Goal: Task Accomplishment & Management: Manage account settings

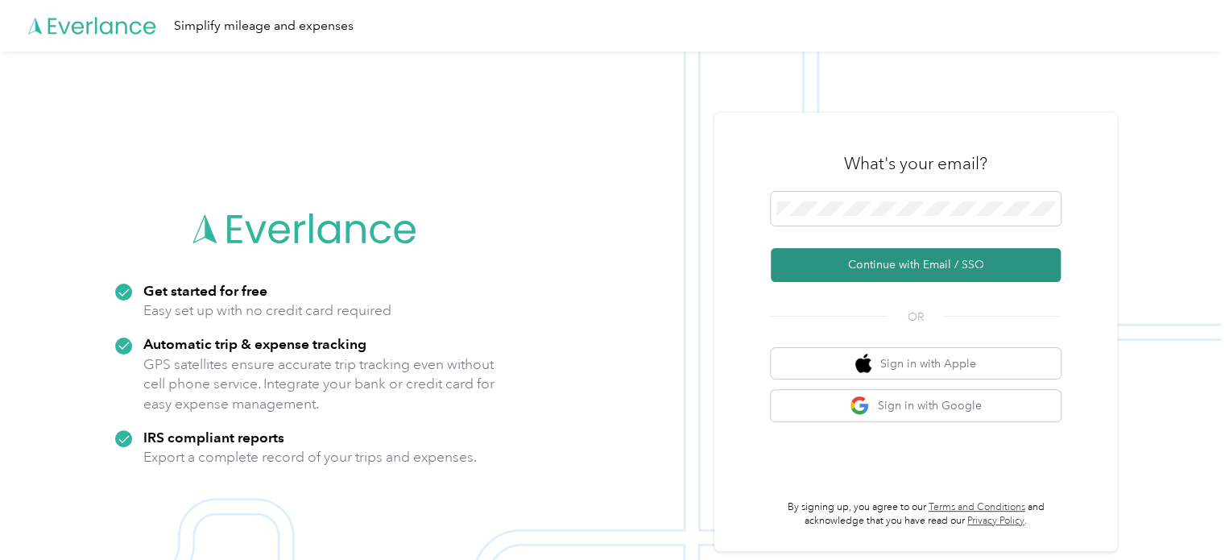
click at [945, 268] on button "Continue with Email / SSO" at bounding box center [915, 265] width 290 height 34
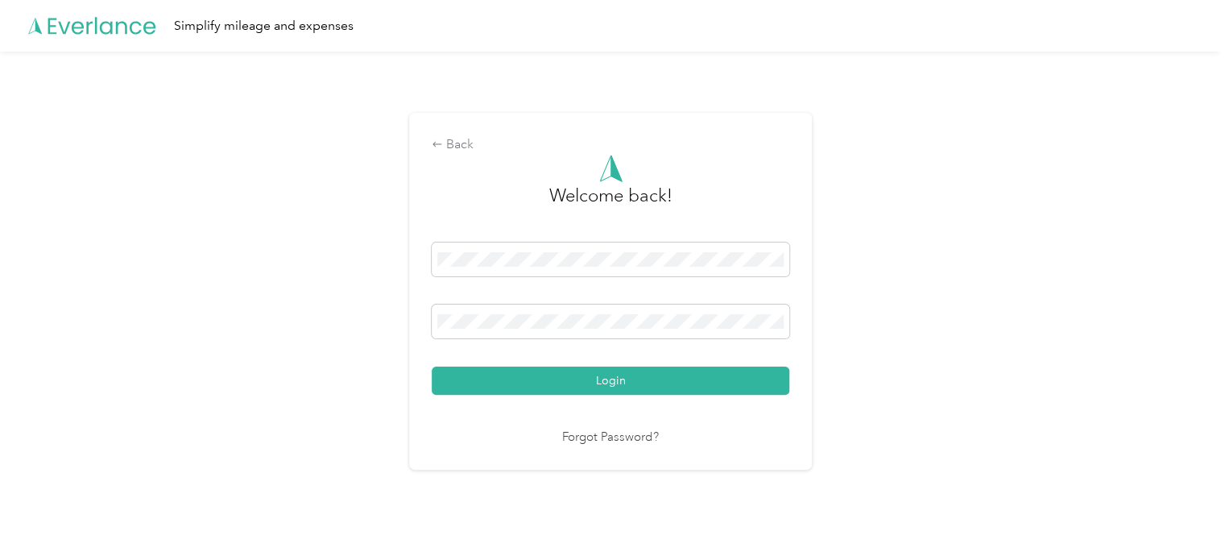
click at [531, 304] on span at bounding box center [610, 321] width 357 height 34
click at [580, 305] on span at bounding box center [610, 321] width 357 height 34
click at [593, 310] on span at bounding box center [610, 321] width 357 height 34
click at [599, 330] on span at bounding box center [610, 321] width 357 height 34
click at [452, 312] on span at bounding box center [610, 321] width 357 height 34
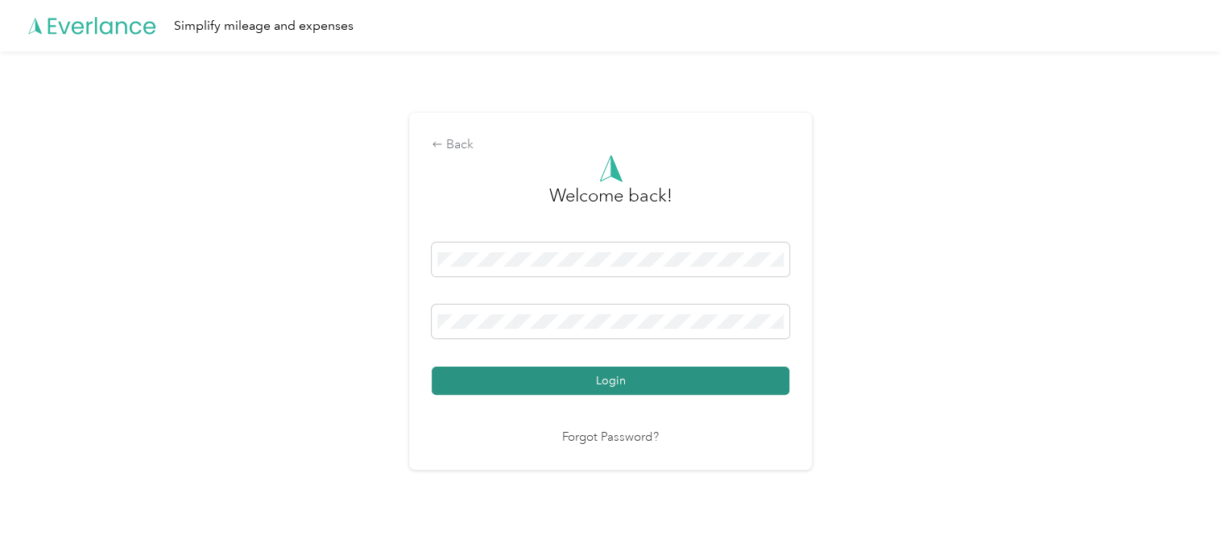
click at [589, 390] on button "Login" at bounding box center [610, 380] width 357 height 28
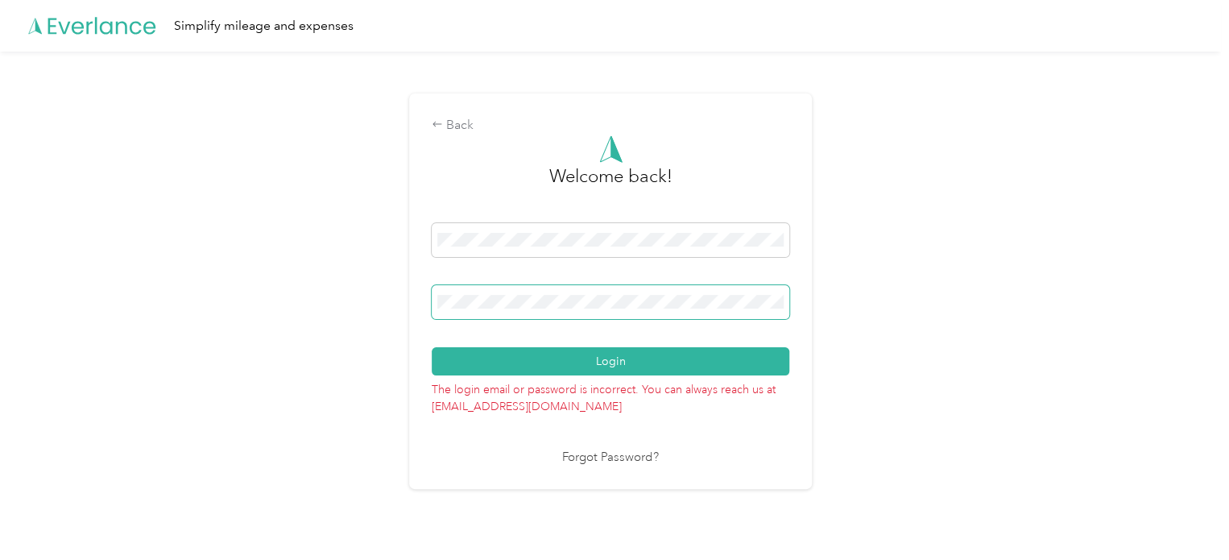
click at [342, 305] on div "Back Welcome back! Login The login email or password is incorrect. You can alwa…" at bounding box center [610, 298] width 1220 height 493
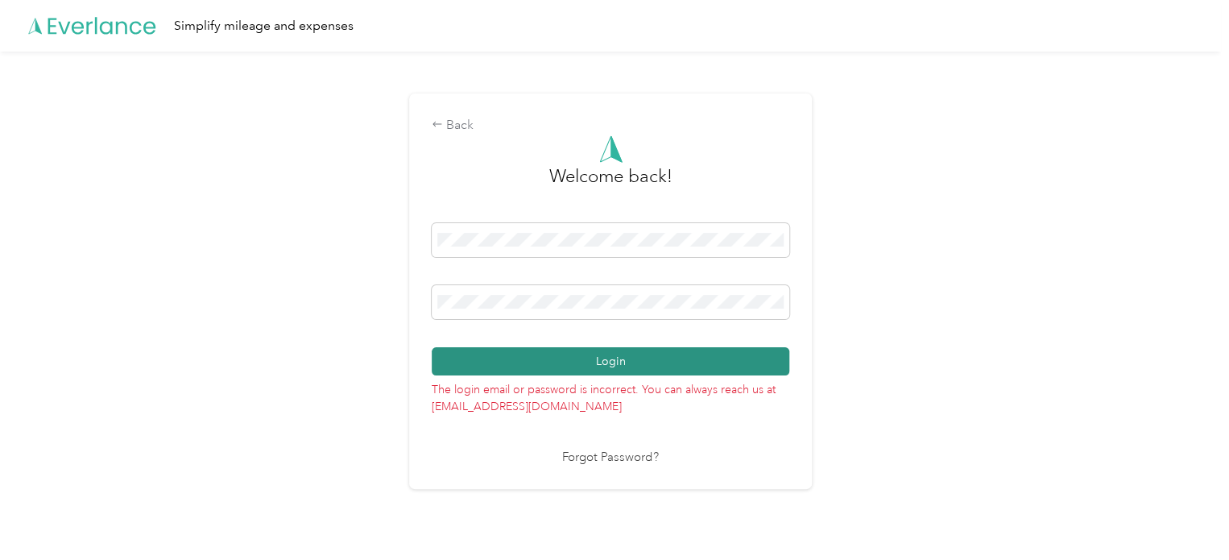
click at [644, 357] on button "Login" at bounding box center [610, 361] width 357 height 28
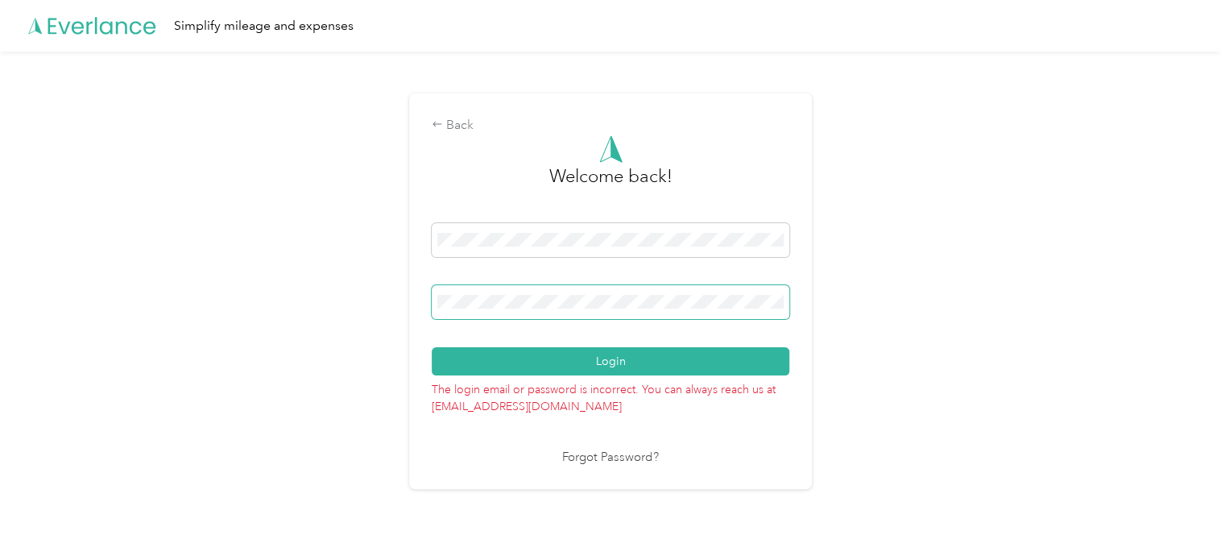
click at [400, 291] on div "Back Welcome back! Login The login email or password is incorrect. You can alwa…" at bounding box center [610, 298] width 1220 height 493
click at [403, 307] on div "Back Welcome back! Login The login email or password is incorrect. You can alwa…" at bounding box center [610, 298] width 1220 height 493
click at [432, 347] on button "Login" at bounding box center [610, 361] width 357 height 28
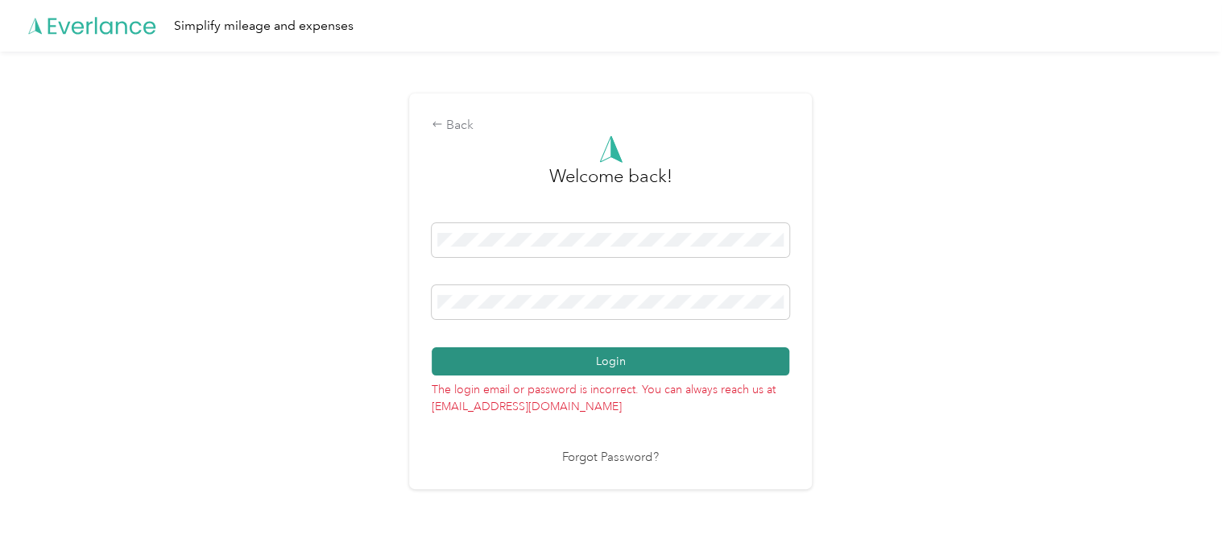
click at [600, 355] on button "Login" at bounding box center [610, 361] width 357 height 28
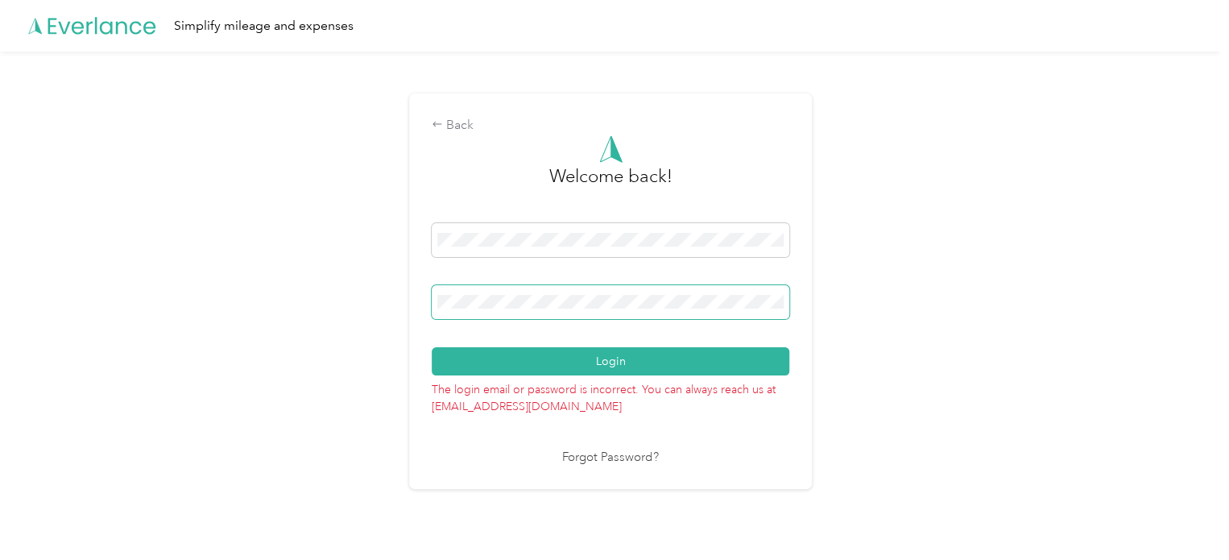
click at [252, 270] on div "Back Welcome back! Login The login email or password is incorrect. You can alwa…" at bounding box center [610, 298] width 1220 height 493
click at [970, 286] on div "Back Welcome back! Login The login email or password is incorrect. You can alwa…" at bounding box center [610, 298] width 1220 height 493
click at [152, 255] on div "Back Welcome back! Login The login email or password is incorrect. You can alwa…" at bounding box center [610, 298] width 1220 height 493
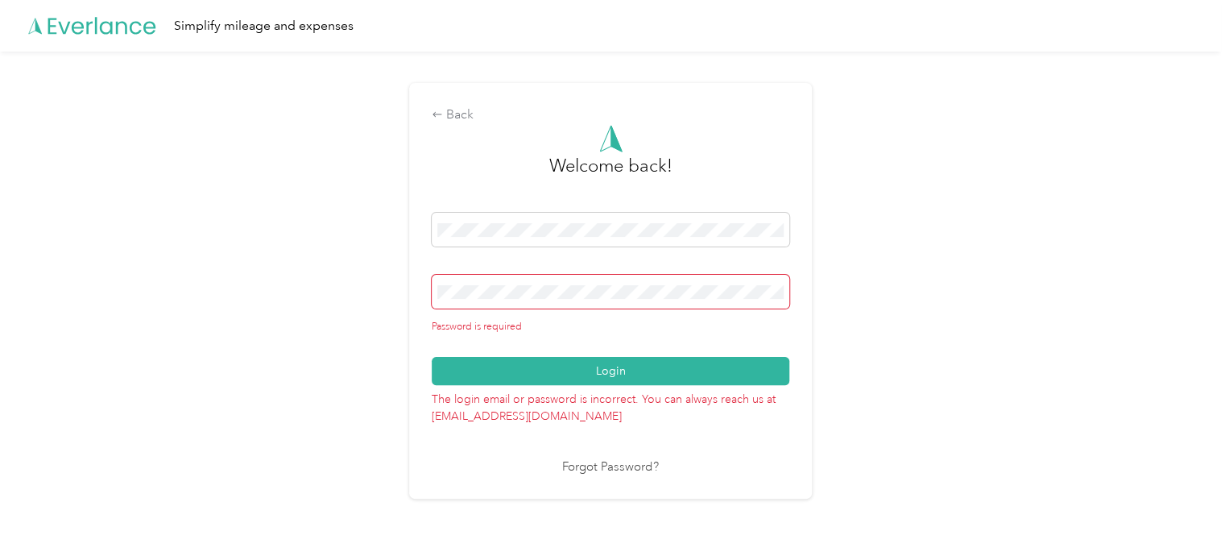
click at [504, 281] on span at bounding box center [610, 292] width 357 height 34
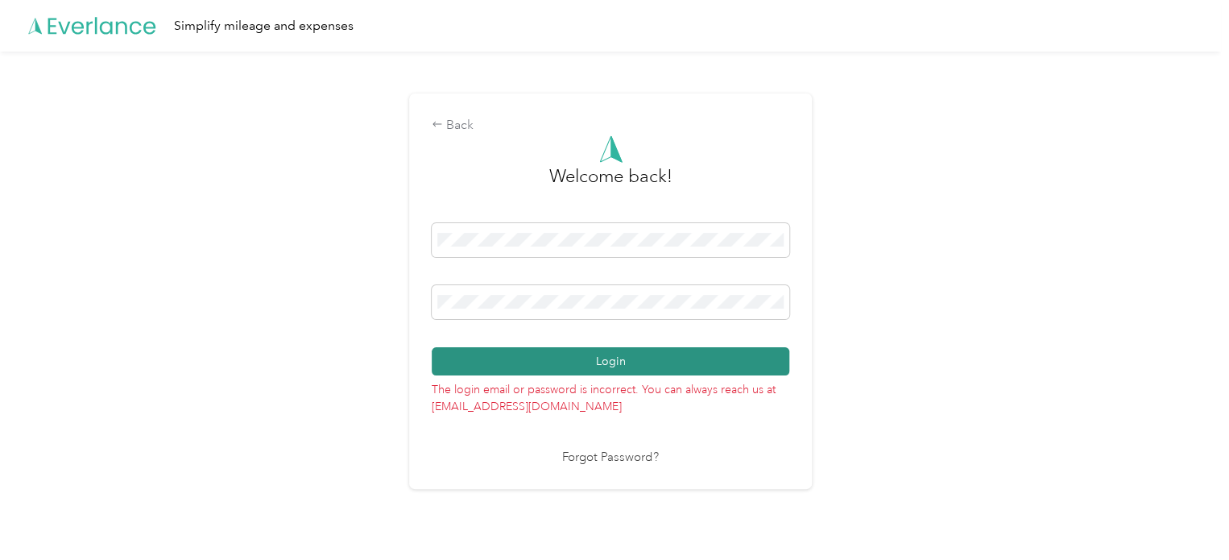
click at [622, 352] on button "Login" at bounding box center [610, 361] width 357 height 28
